Goal: Information Seeking & Learning: Learn about a topic

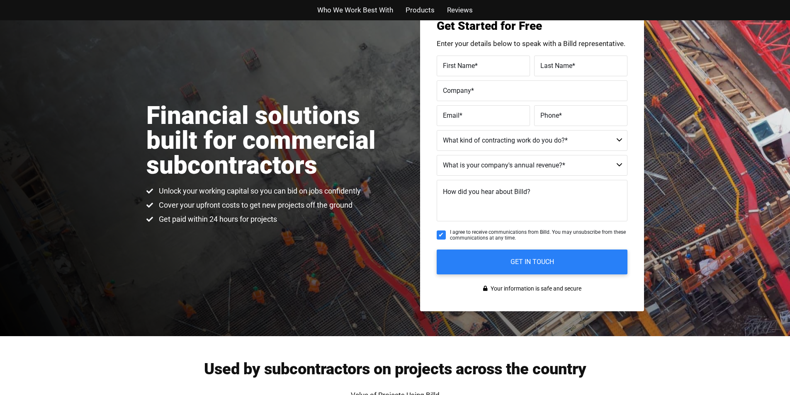
scroll to position [680, 0]
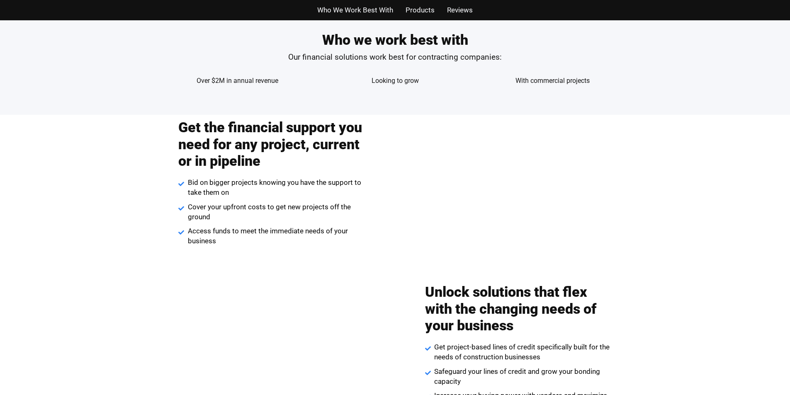
click at [361, 197] on span "Bid on bigger projects knowing you have the support to take them on" at bounding box center [276, 188] width 180 height 20
click at [382, 67] on div "Who we work best with Our financial solutions work best for contracting compani…" at bounding box center [395, 52] width 473 height 123
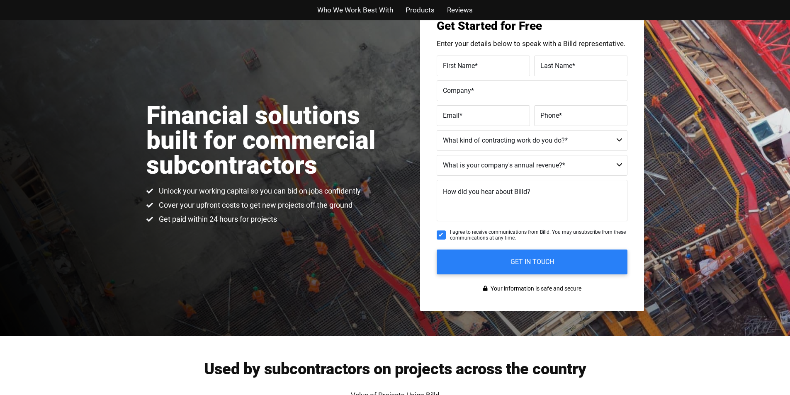
scroll to position [893, 0]
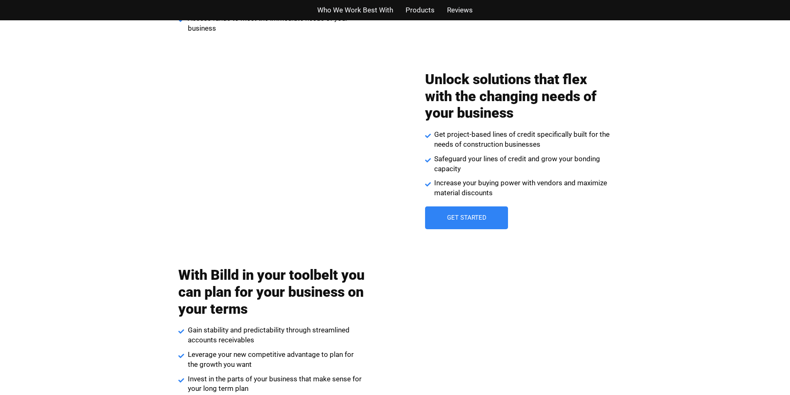
click at [495, 197] on span "Increase your buying power with vendors and maximize material discounts" at bounding box center [522, 188] width 180 height 20
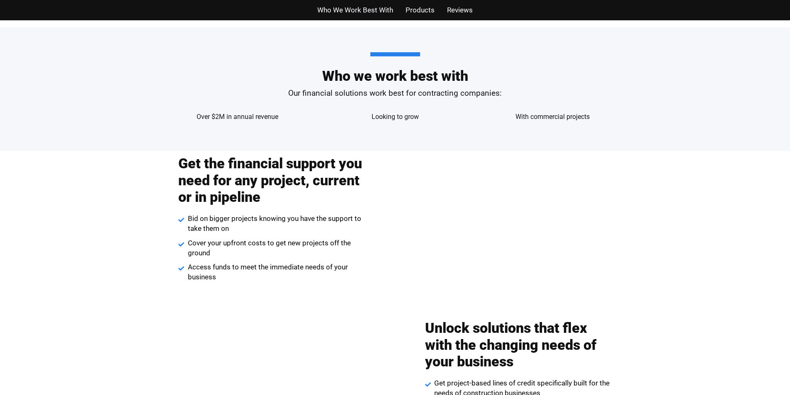
scroll to position [685, 0]
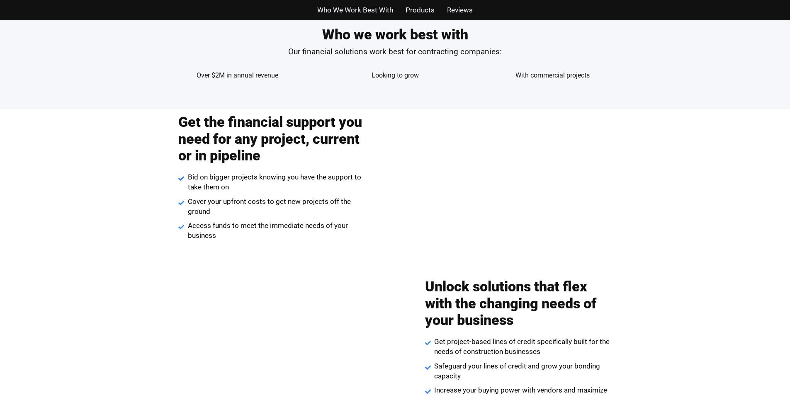
click at [432, 150] on div "Get the financial support you need for any project, current or in pipeline Bid …" at bounding box center [395, 185] width 498 height 150
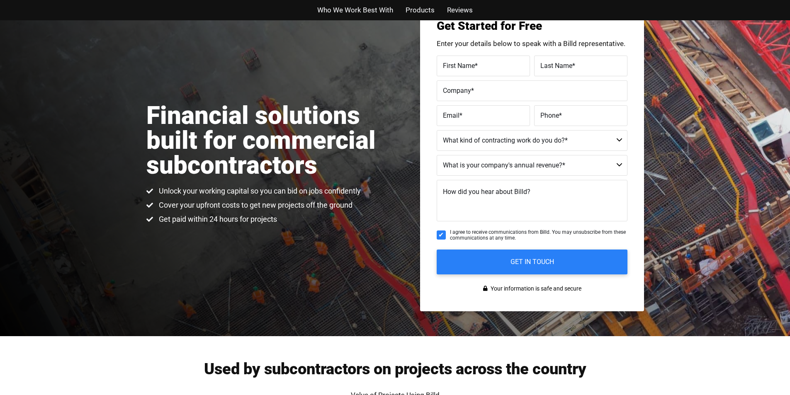
scroll to position [839, 0]
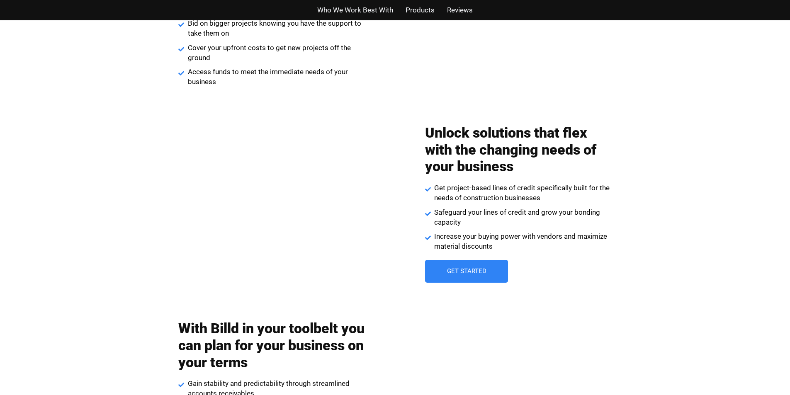
click at [416, 197] on div "Unlock solutions that flex with the changing needs of your business Get project…" at bounding box center [518, 203] width 251 height 167
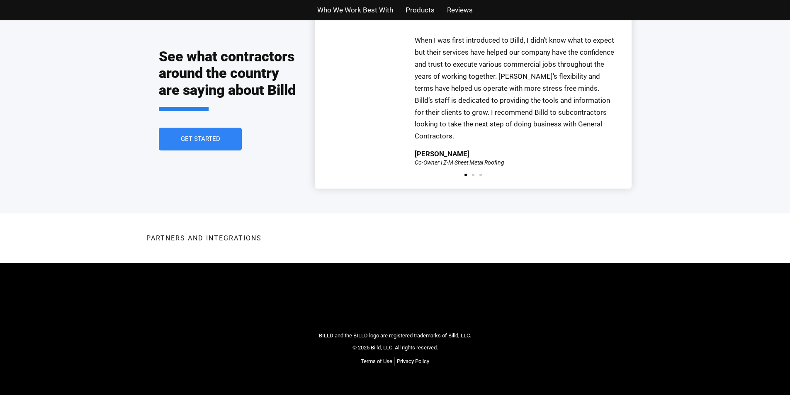
scroll to position [1074, 0]
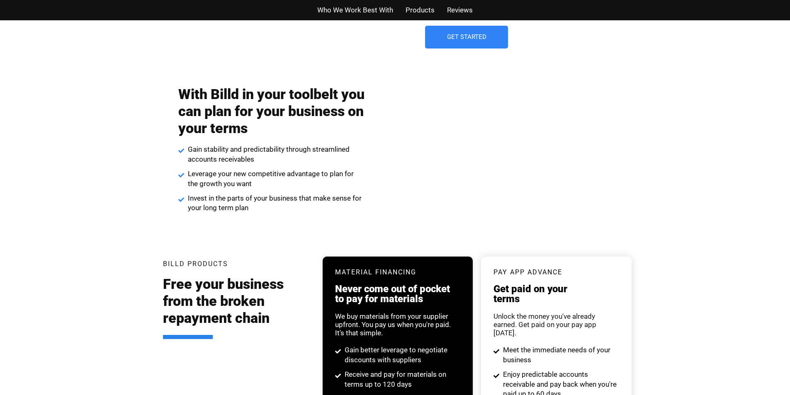
click at [454, 197] on div "With Billd in your toolbelt you can plan for your business on your terms Gain s…" at bounding box center [395, 149] width 498 height 165
click at [468, 112] on div "With Billd in your toolbelt you can plan for your business on your terms Gain s…" at bounding box center [395, 149] width 498 height 165
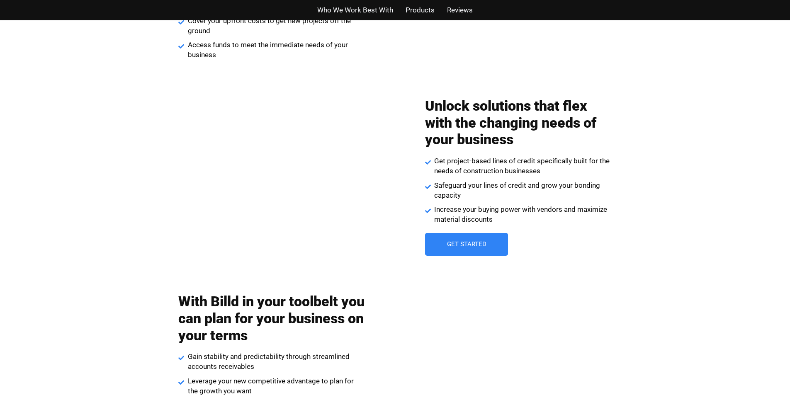
scroll to position [783, 0]
